Goal: Information Seeking & Learning: Check status

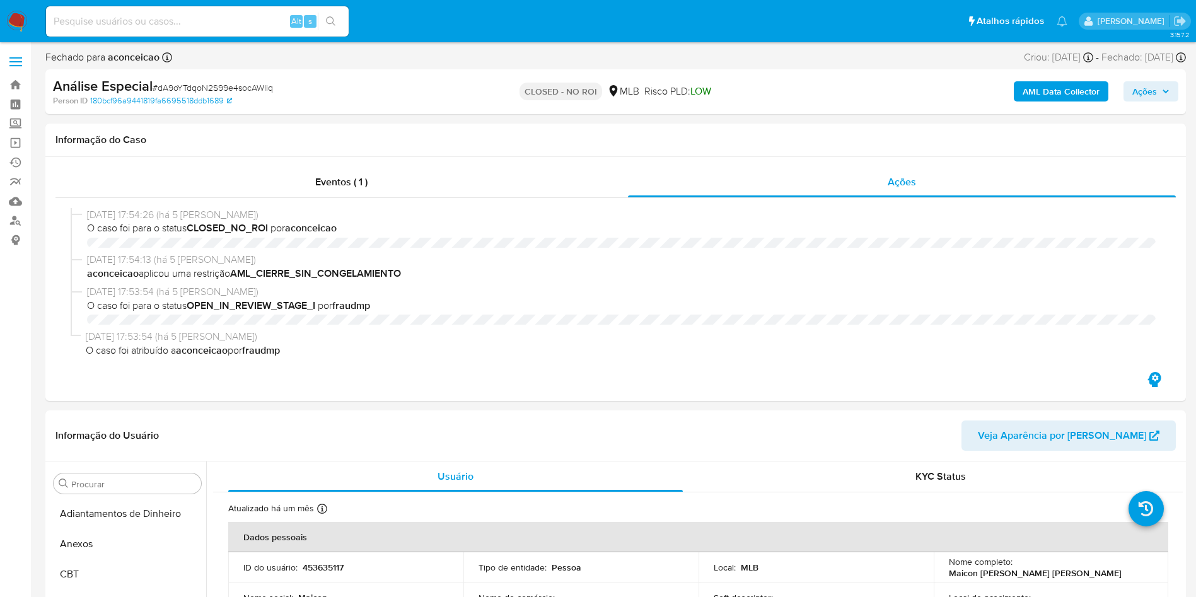
select select "10"
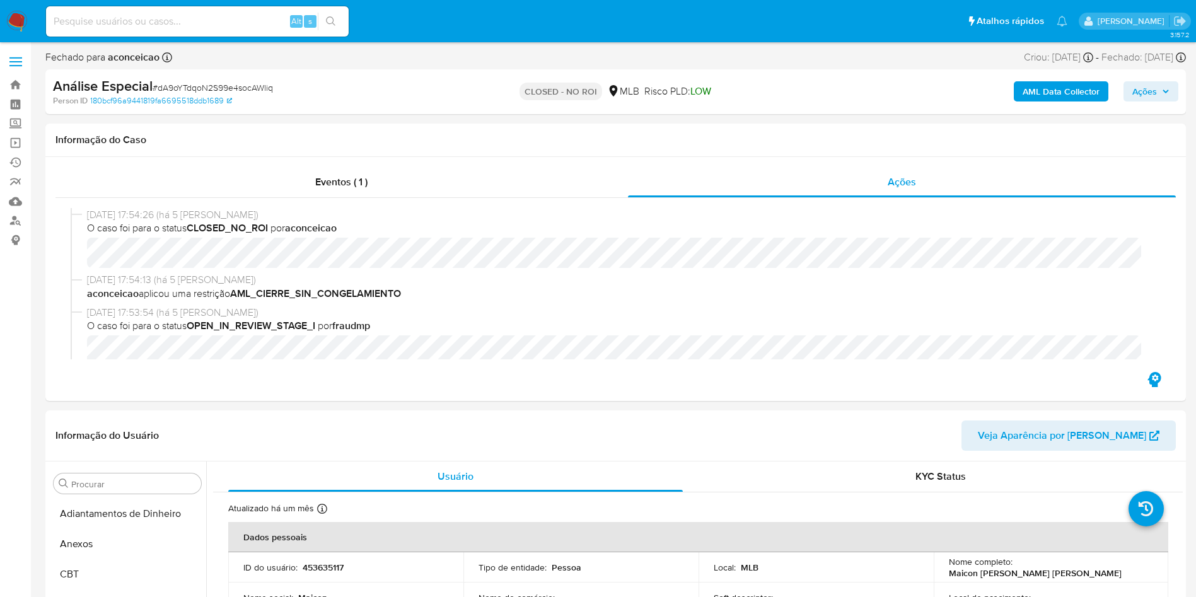
scroll to position [563, 0]
click at [219, 24] on input at bounding box center [197, 21] width 303 height 16
paste input "2442434570"
type input "2442434570"
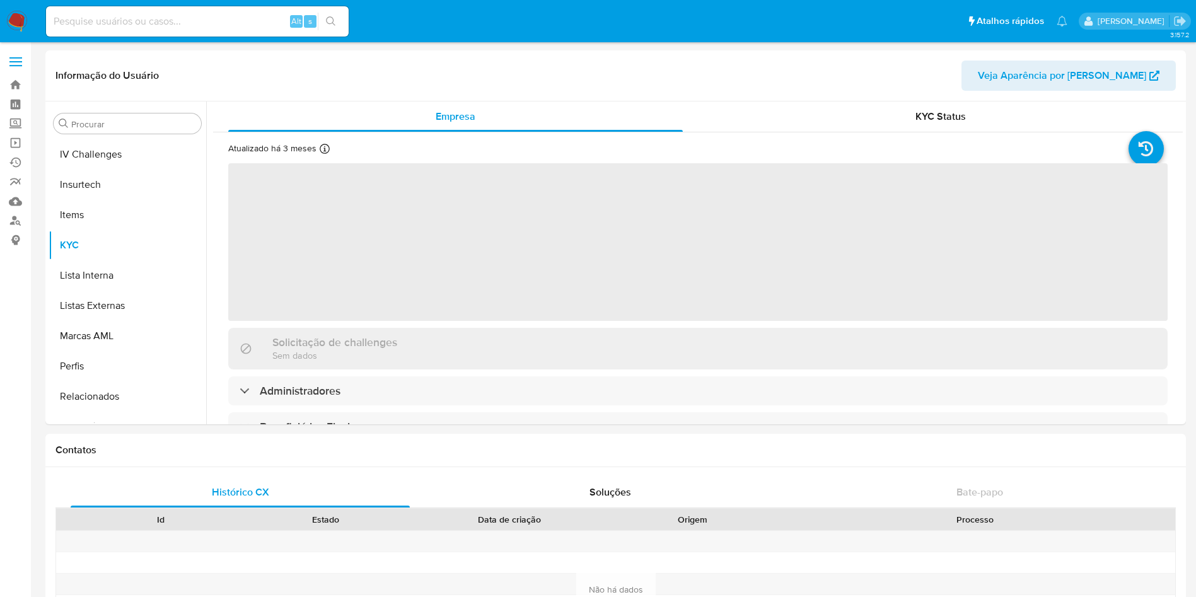
scroll to position [563, 0]
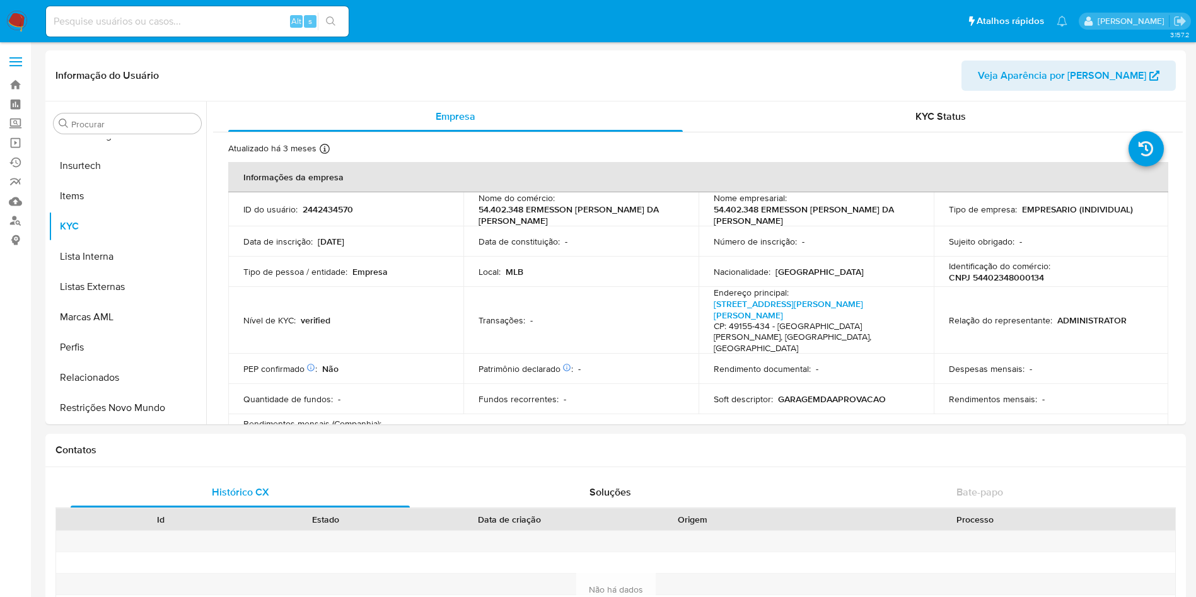
select select "10"
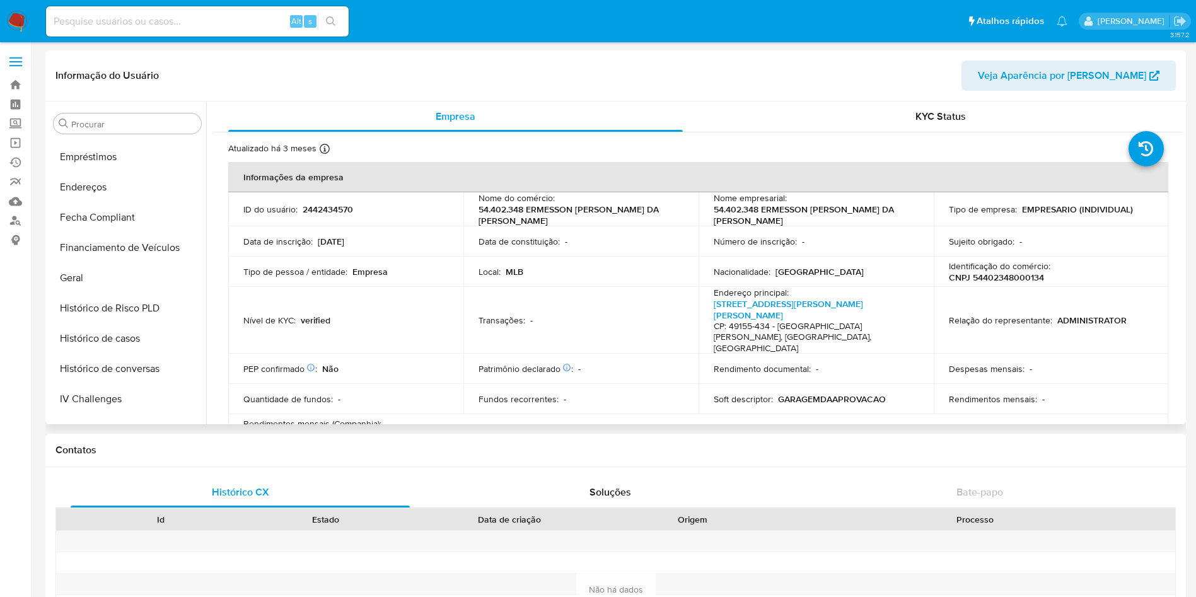
scroll to position [298, 0]
click at [115, 354] on button "Histórico de casos" at bounding box center [123, 340] width 148 height 30
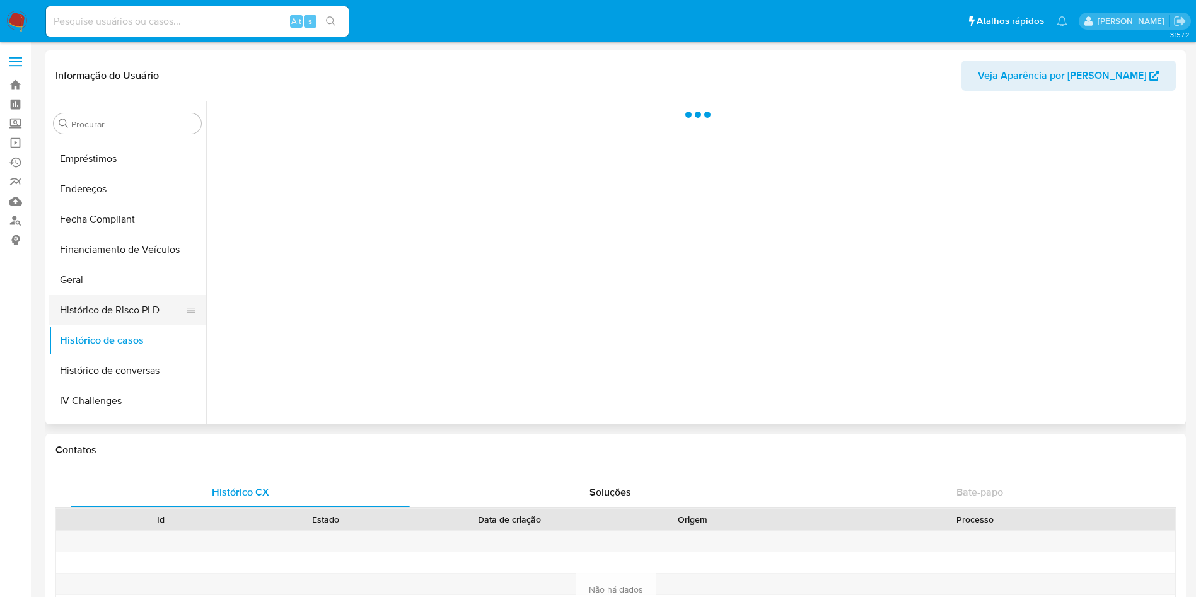
drag, startPoint x: 99, startPoint y: 278, endPoint x: 71, endPoint y: 303, distance: 37.5
click at [71, 303] on ul "Adiantamentos de Dinheiro Anexos CBT Cartões Contas Bancárias Dados Modificados…" at bounding box center [128, 281] width 158 height 284
click at [83, 291] on button "Geral" at bounding box center [123, 280] width 148 height 30
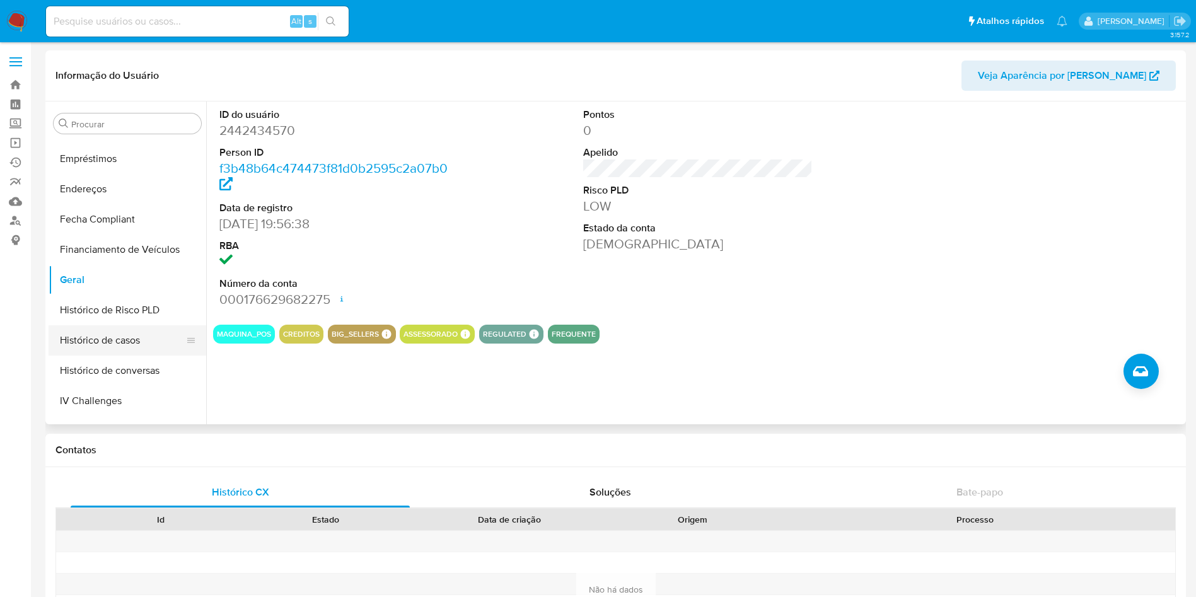
click at [113, 330] on button "Histórico de casos" at bounding box center [123, 340] width 148 height 30
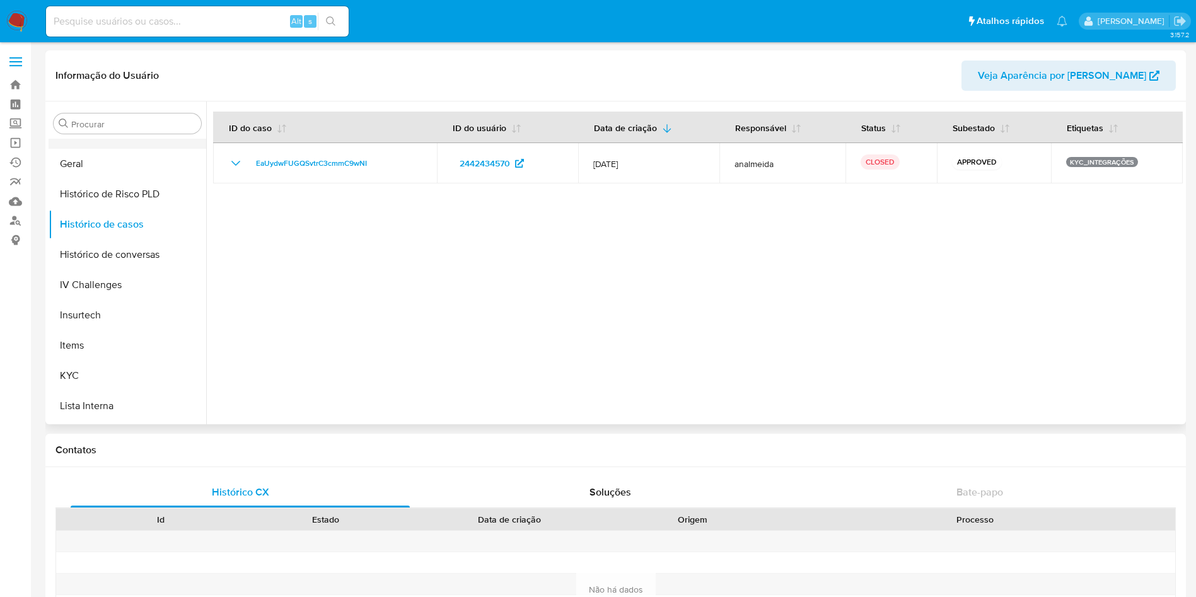
scroll to position [418, 0]
click at [107, 364] on button "KYC" at bounding box center [123, 372] width 148 height 30
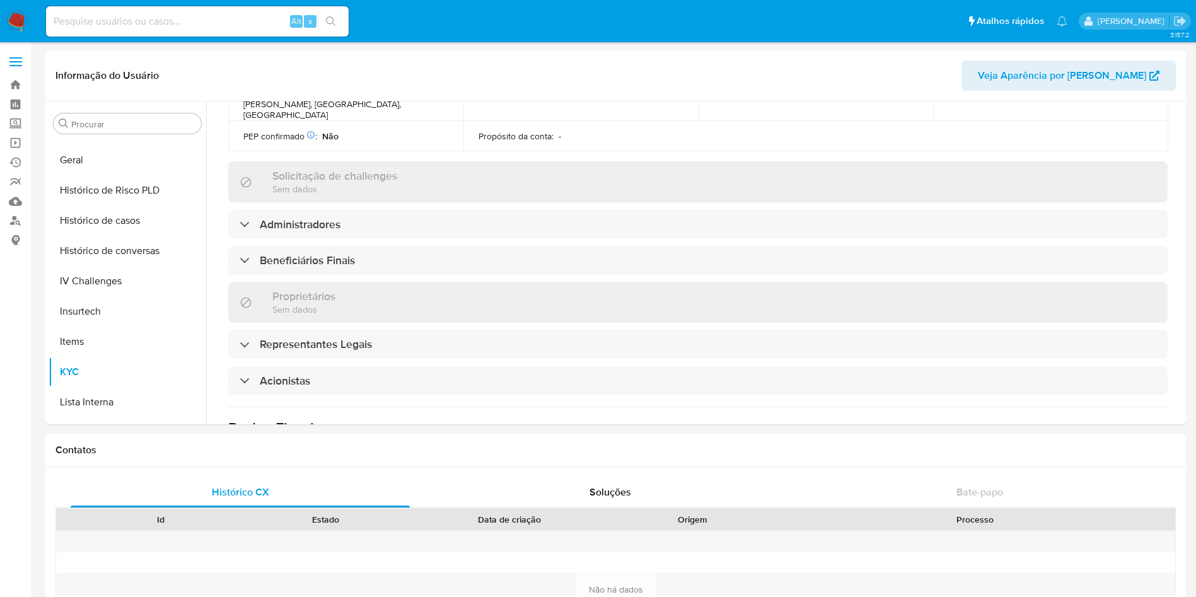
scroll to position [517, 0]
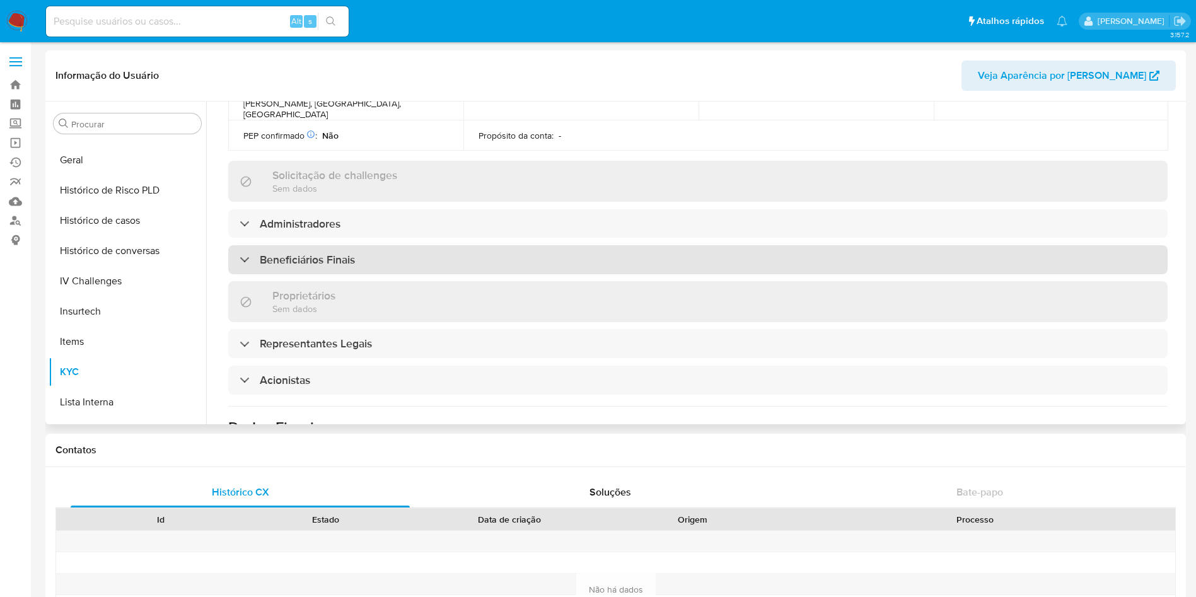
click at [344, 253] on h3 "Beneficiários Finais" at bounding box center [307, 260] width 95 height 14
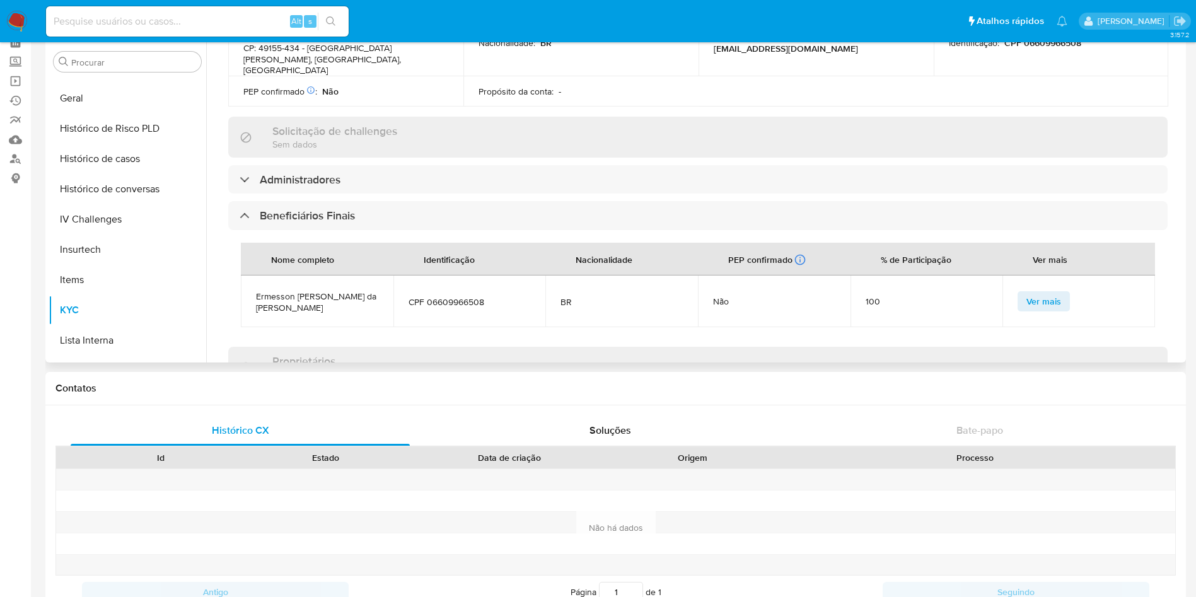
scroll to position [821, 0]
